Goal: Task Accomplishment & Management: Manage account settings

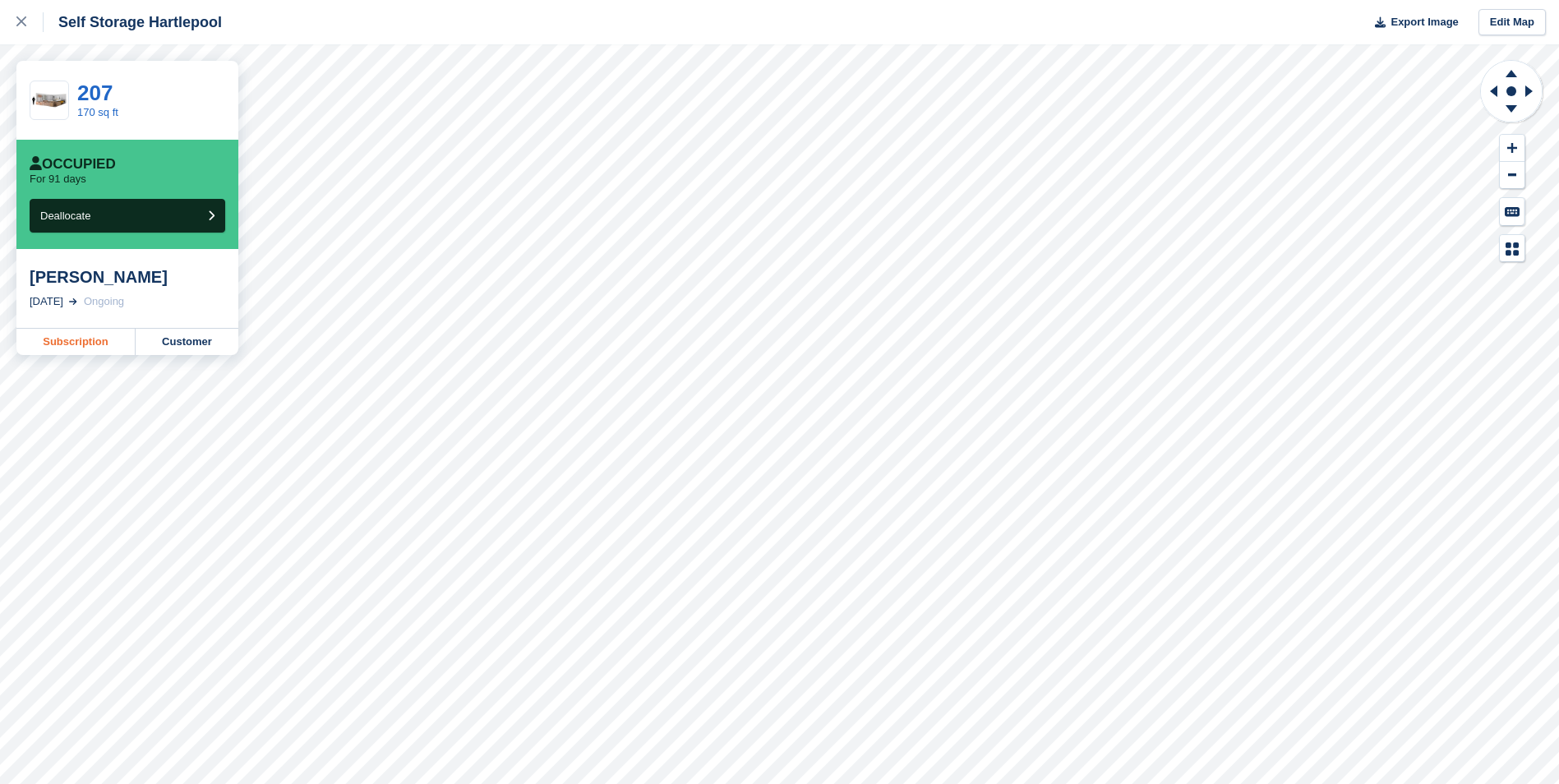
click at [79, 341] on link "Subscription" at bounding box center [76, 341] width 119 height 26
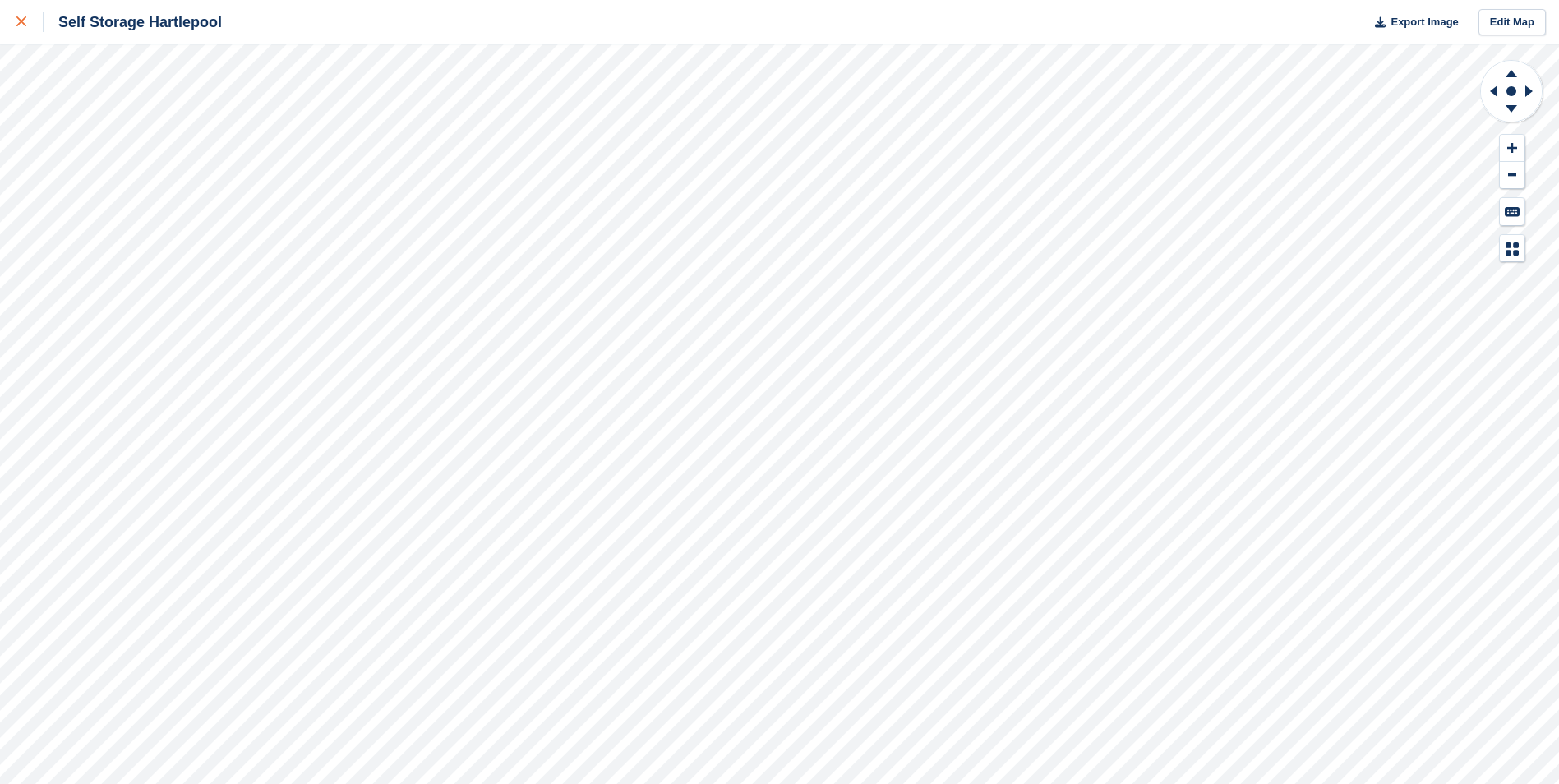
click at [23, 22] on icon at bounding box center [21, 21] width 10 height 10
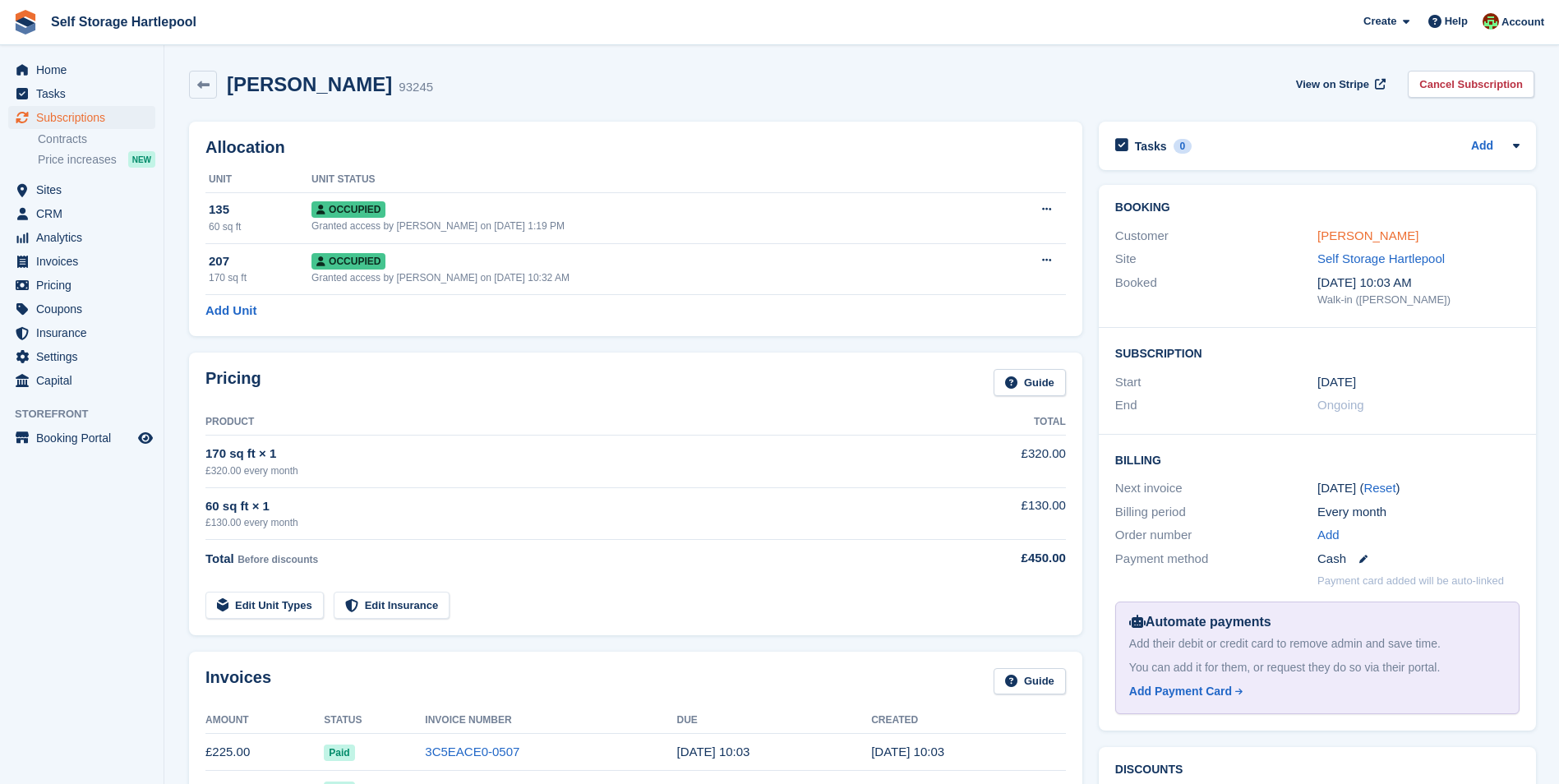
click at [1343, 237] on link "Bev Williams" at bounding box center [1367, 235] width 101 height 14
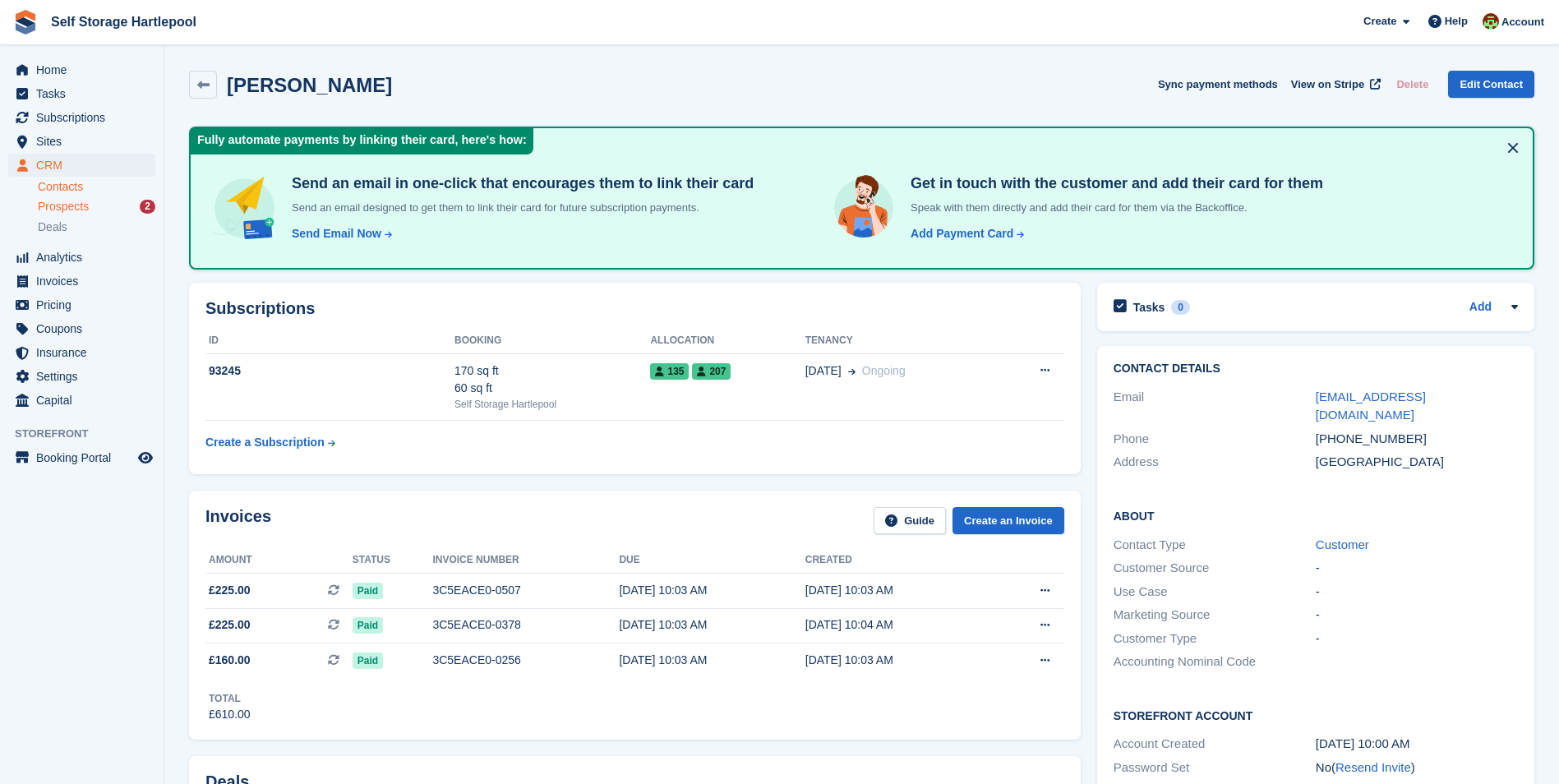
click at [111, 203] on div "Prospects 2" at bounding box center [97, 207] width 118 height 16
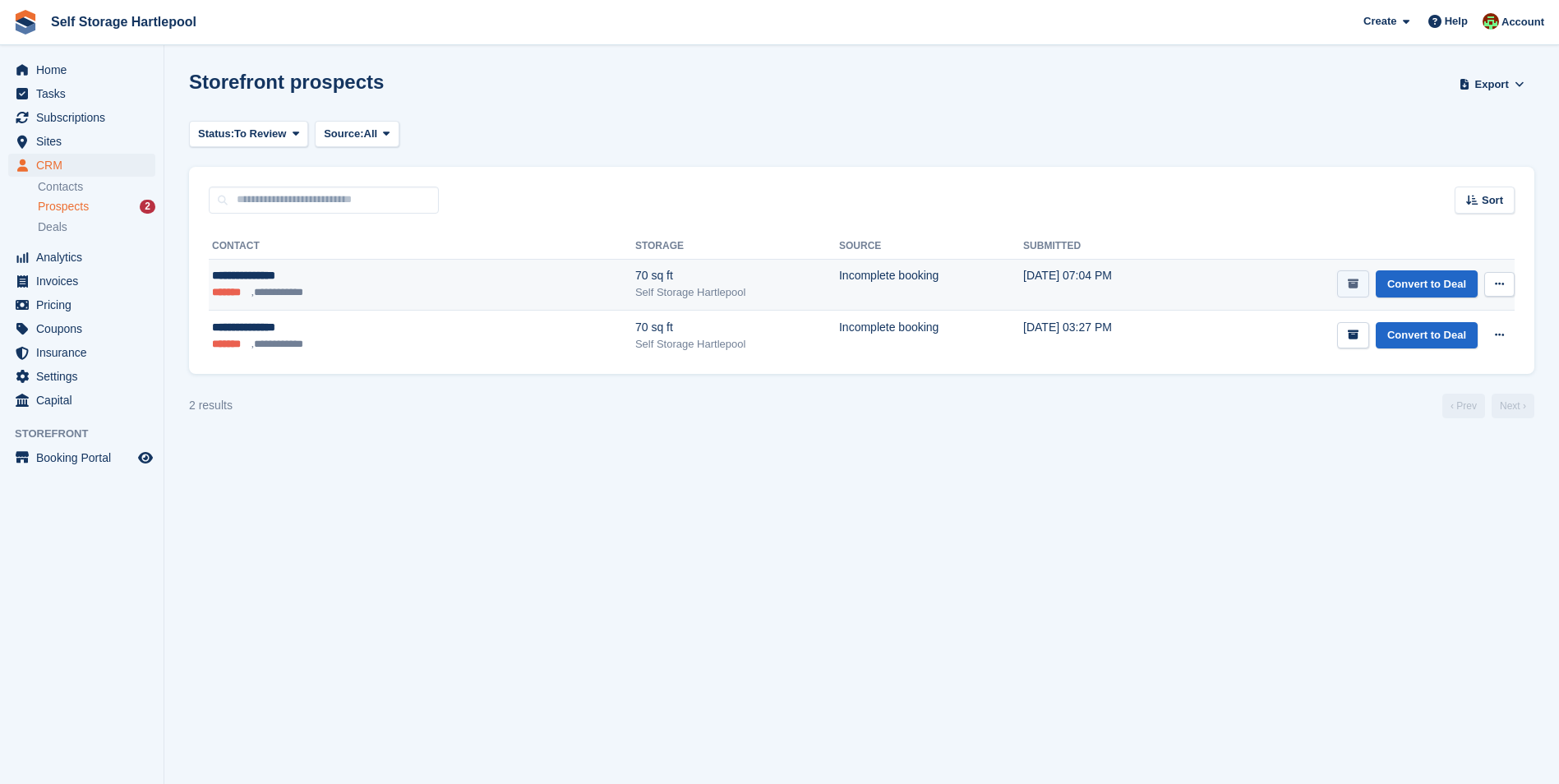
click at [1345, 283] on button "submit" at bounding box center [1352, 284] width 32 height 27
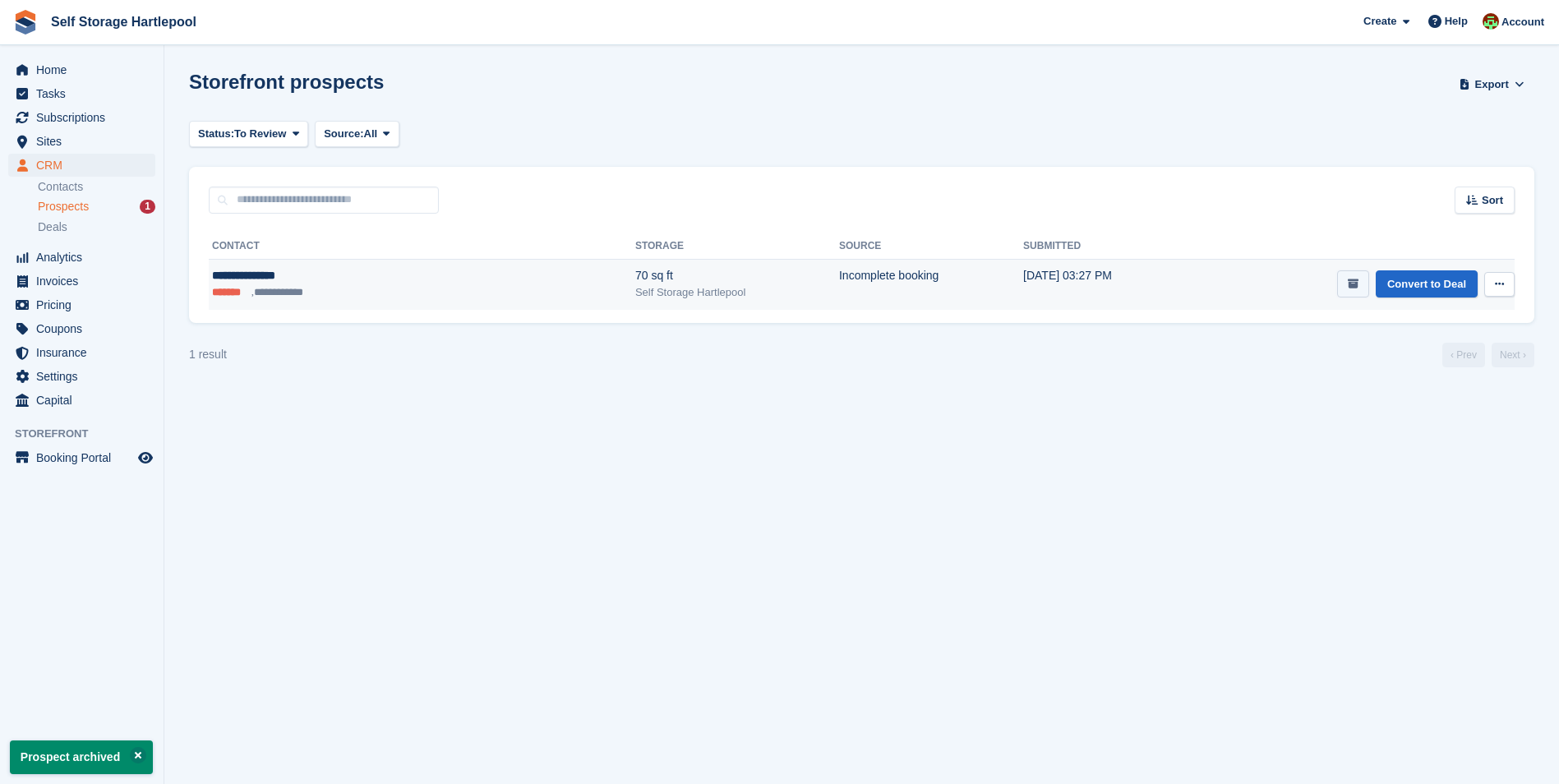
click at [1351, 278] on icon "submit" at bounding box center [1352, 284] width 10 height 10
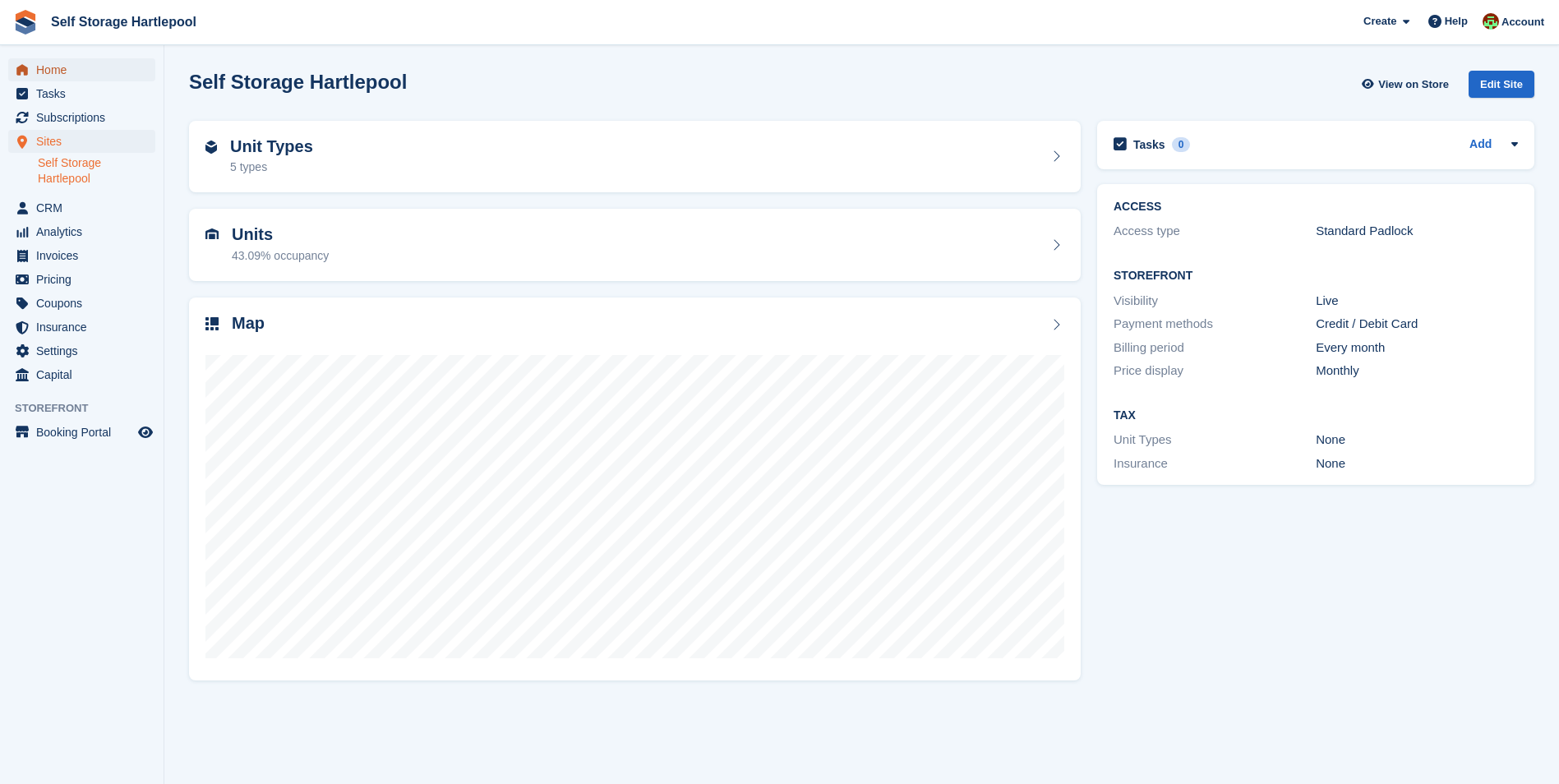
click at [40, 69] on span "Home" at bounding box center [86, 69] width 99 height 23
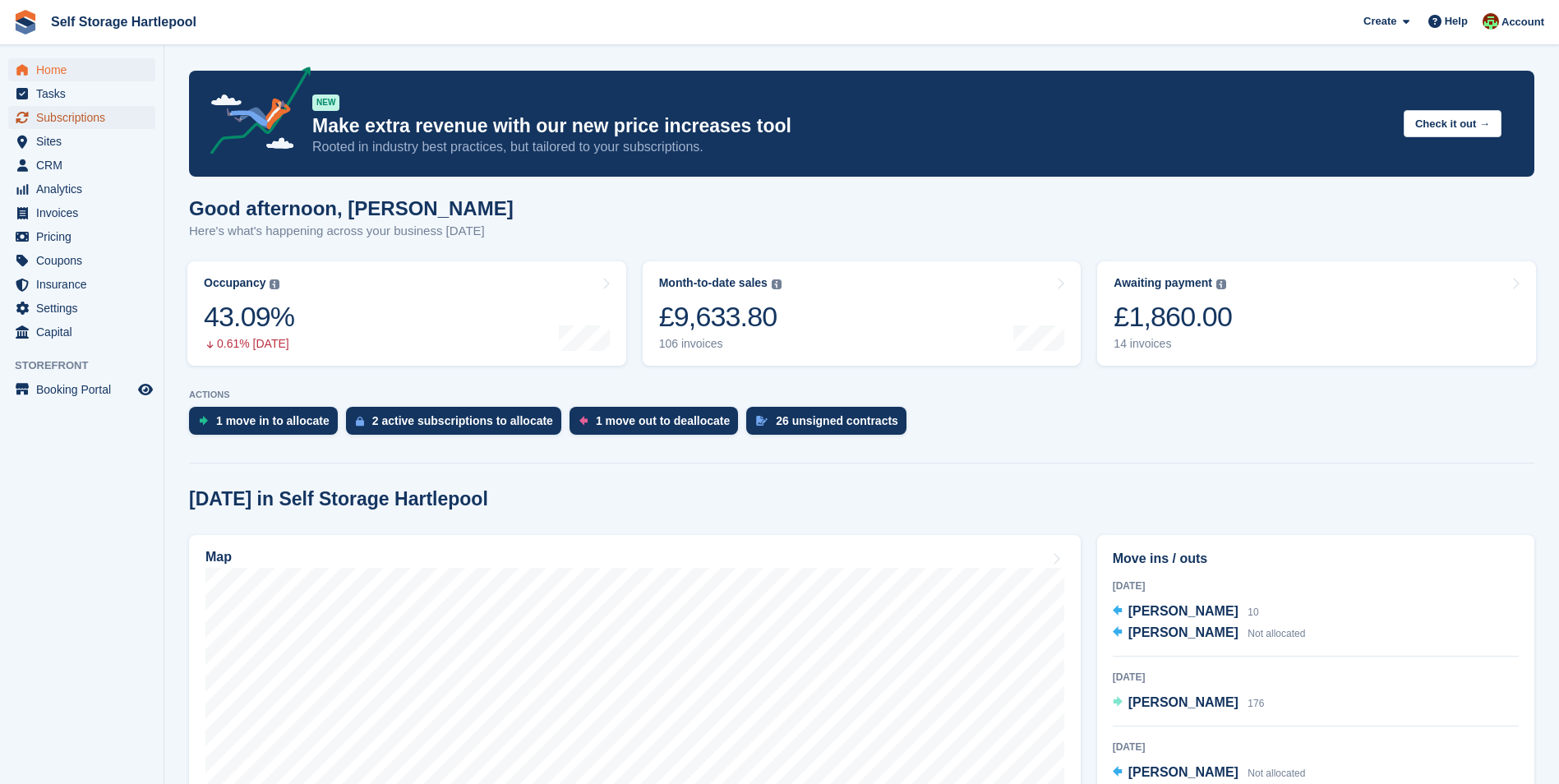
click at [85, 126] on span "Subscriptions" at bounding box center [86, 118] width 99 height 23
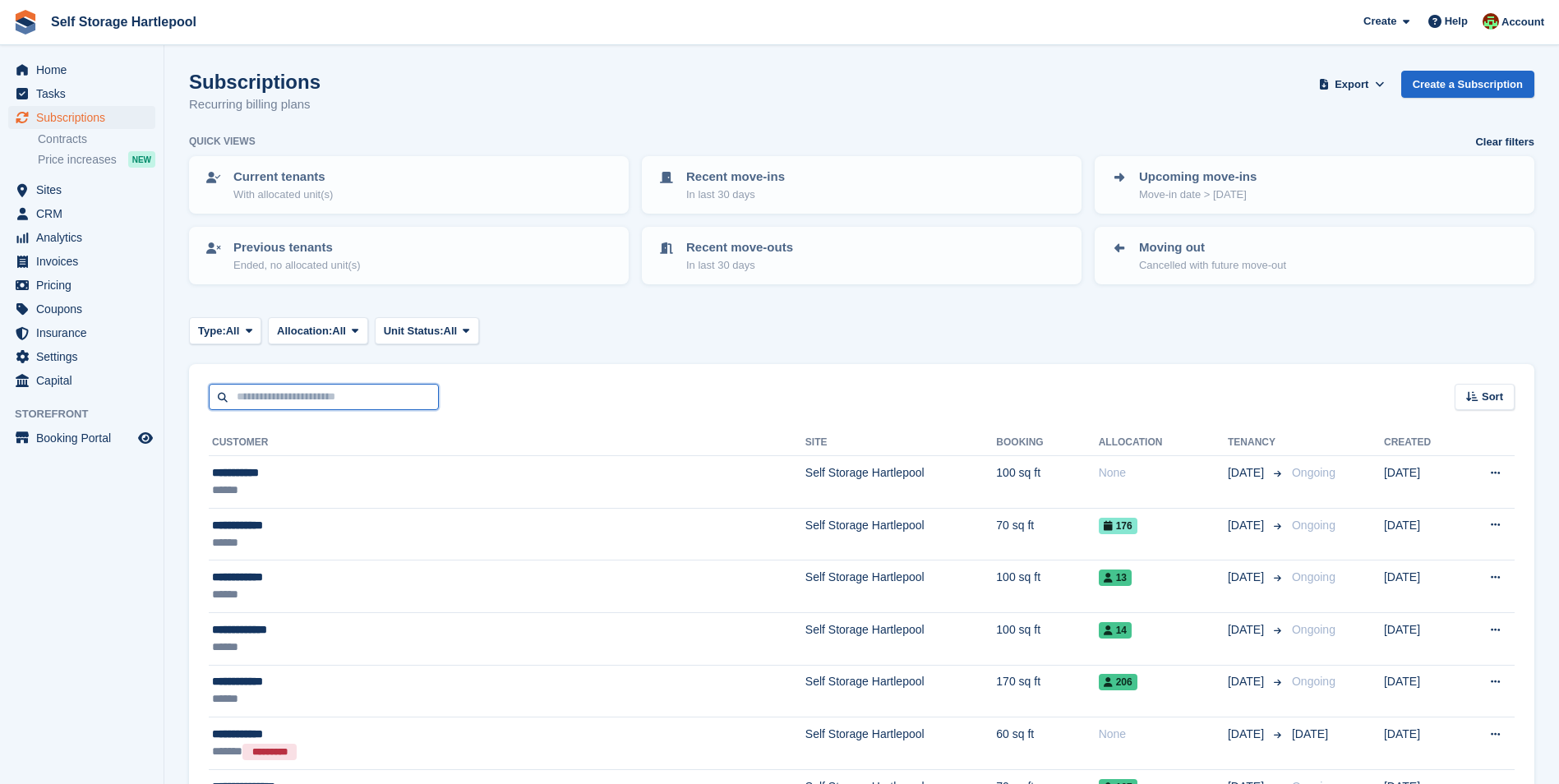
drag, startPoint x: 0, startPoint y: 0, endPoint x: 311, endPoint y: 399, distance: 505.9
click at [314, 399] on input "text" at bounding box center [323, 397] width 230 height 27
type input "*"
type input "*******"
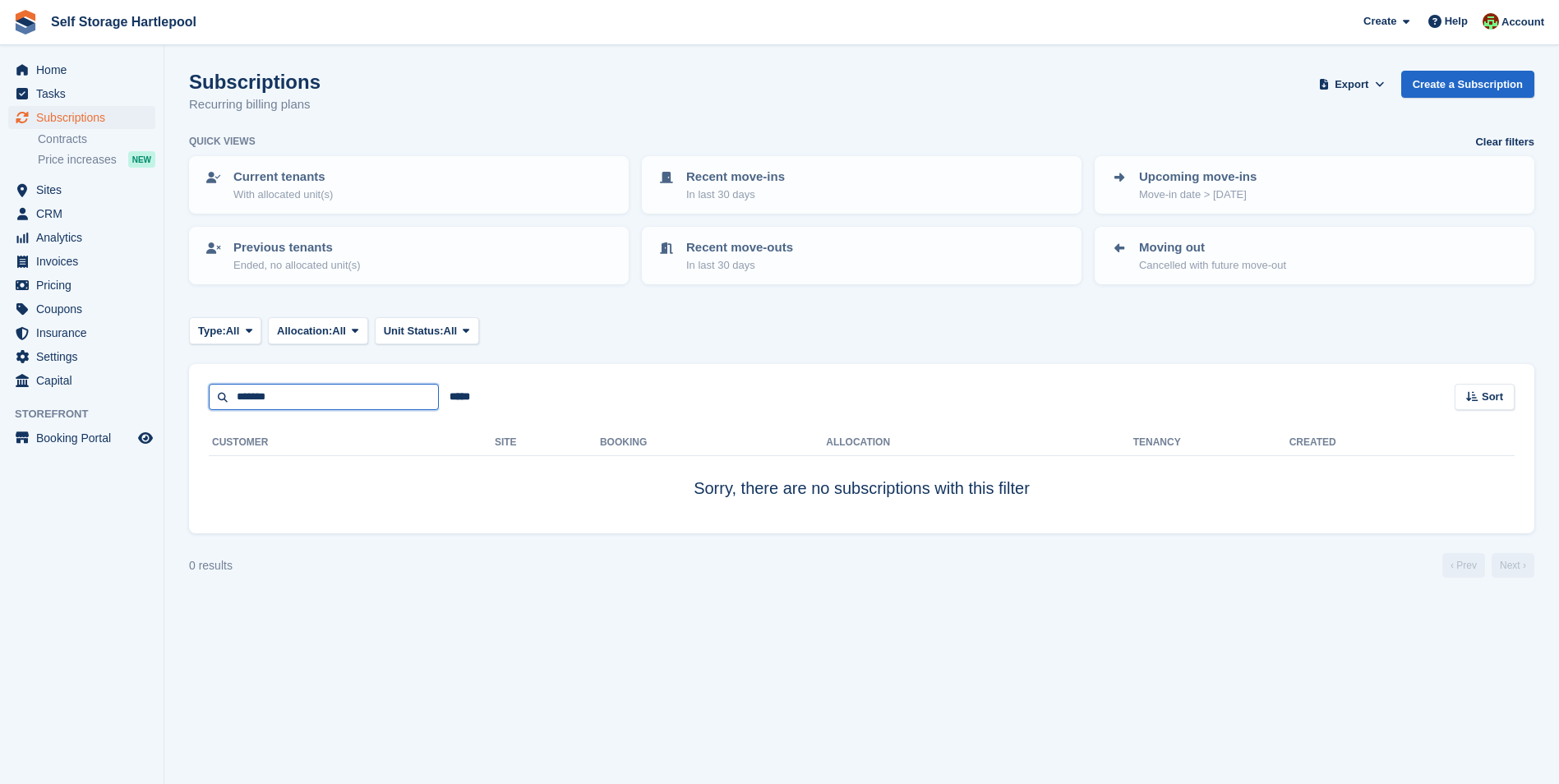
click at [303, 386] on input "*******" at bounding box center [323, 397] width 230 height 27
type input "****"
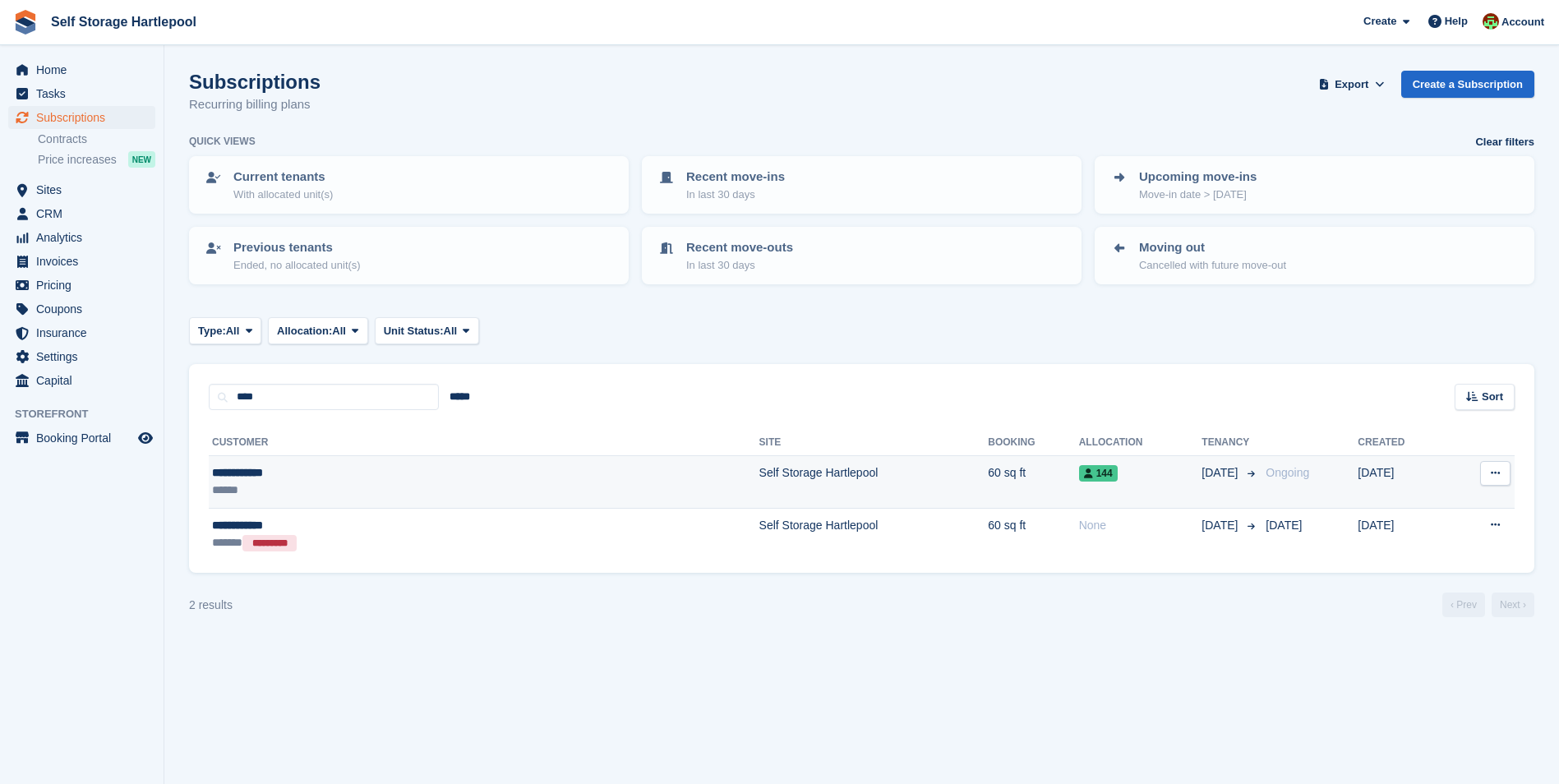
click at [759, 469] on td "Self Storage Hartlepool" at bounding box center [873, 481] width 229 height 53
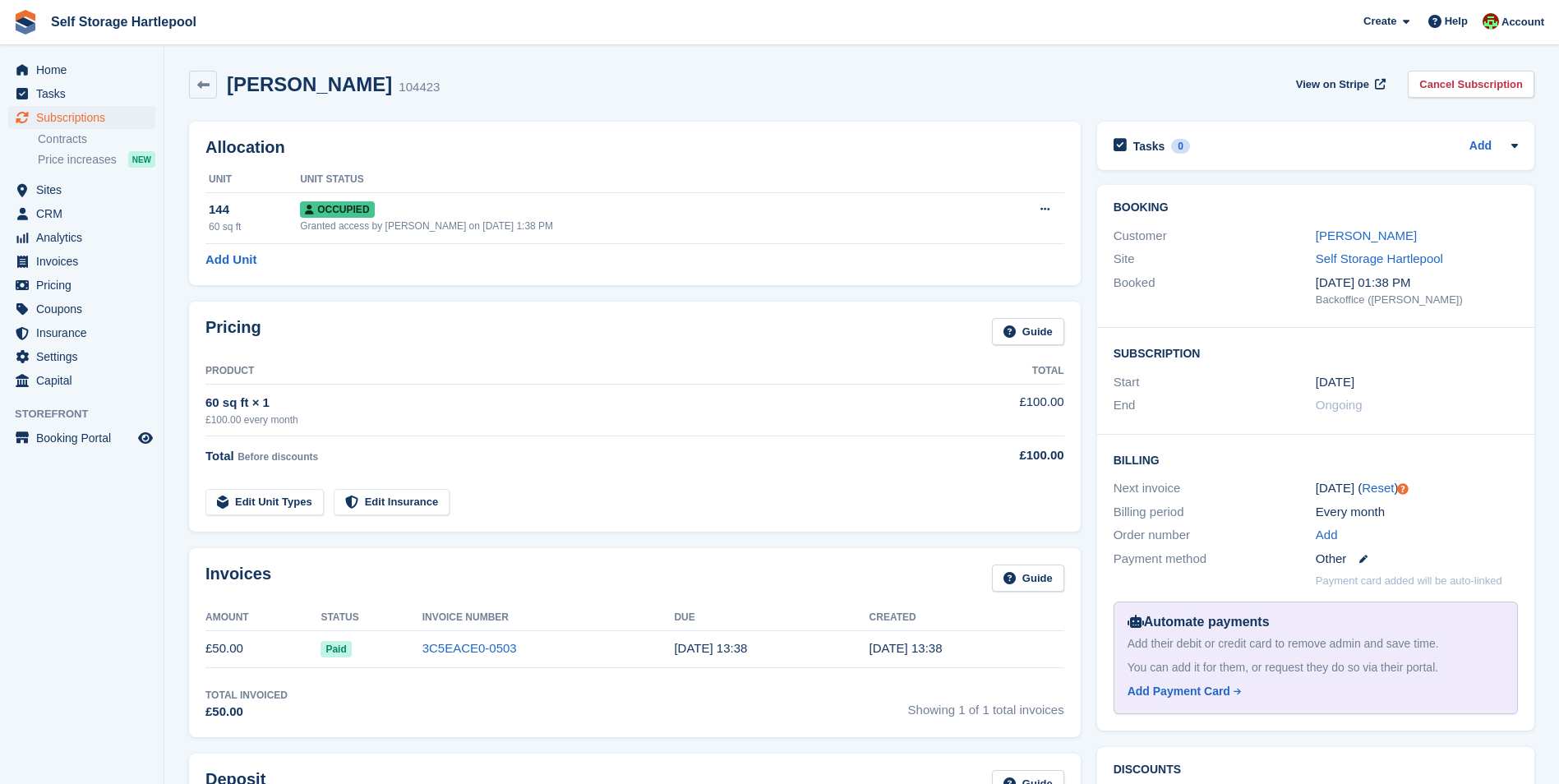
click at [712, 437] on td "Total Before discounts" at bounding box center [568, 453] width 725 height 33
